Goal: Information Seeking & Learning: Learn about a topic

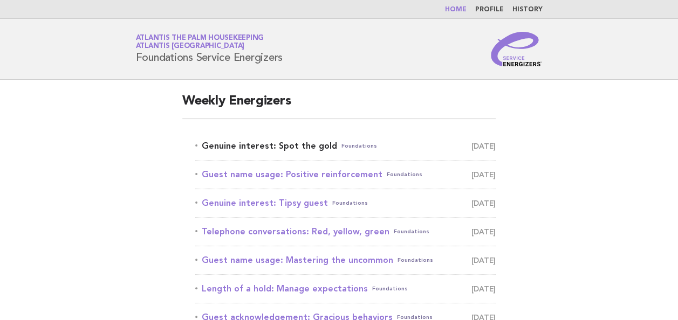
click at [280, 143] on link "Genuine interest: Spot the gold Foundations September 12" at bounding box center [345, 146] width 300 height 15
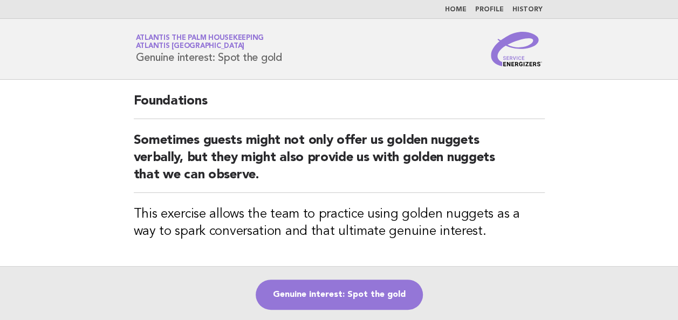
click at [401, 207] on h3 "This exercise allows the team to practice using golden nuggets as a way to spar…" at bounding box center [339, 223] width 411 height 35
